Goal: Transaction & Acquisition: Purchase product/service

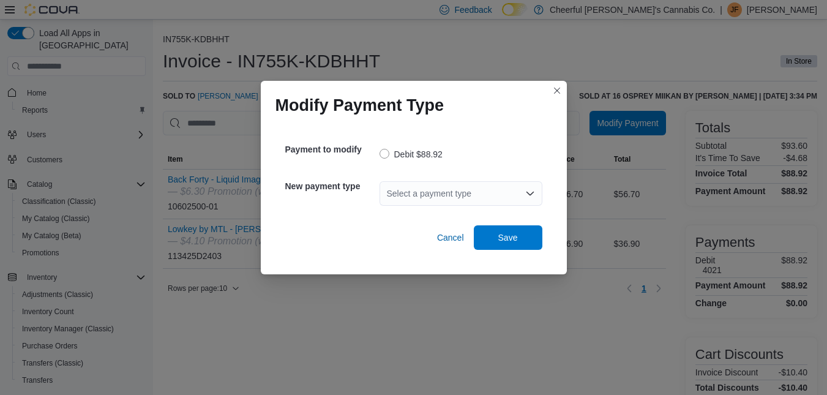
click at [532, 190] on icon "Open list of options" at bounding box center [531, 194] width 10 height 10
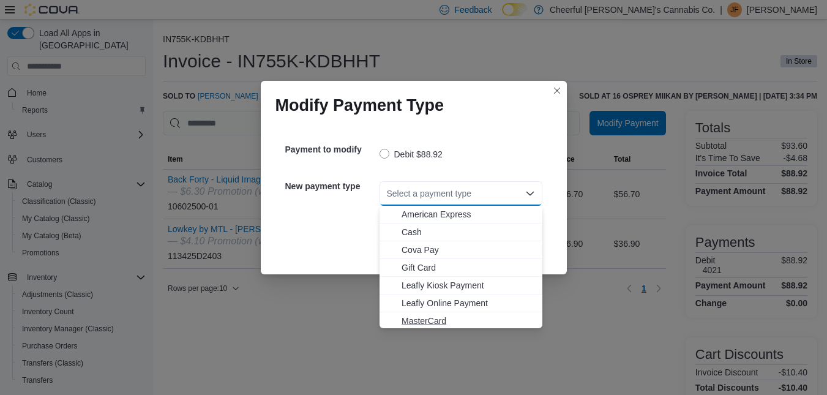
click at [413, 325] on span "MasterCard" at bounding box center [469, 321] width 134 height 12
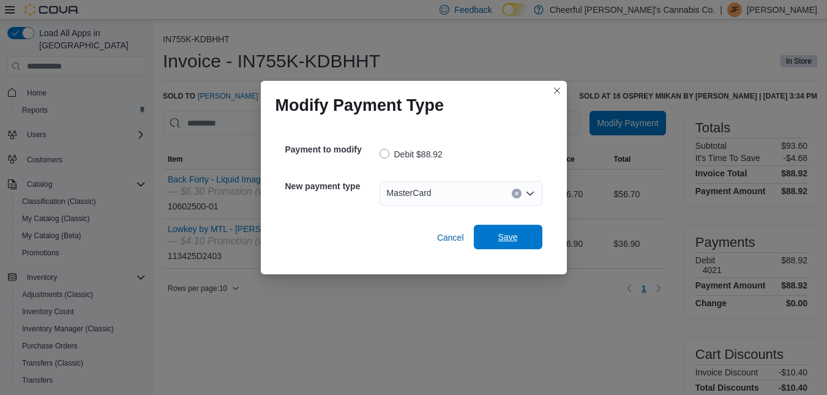
click at [500, 236] on span "Save" at bounding box center [509, 237] width 20 height 12
